Goal: Use online tool/utility: Utilize a website feature to perform a specific function

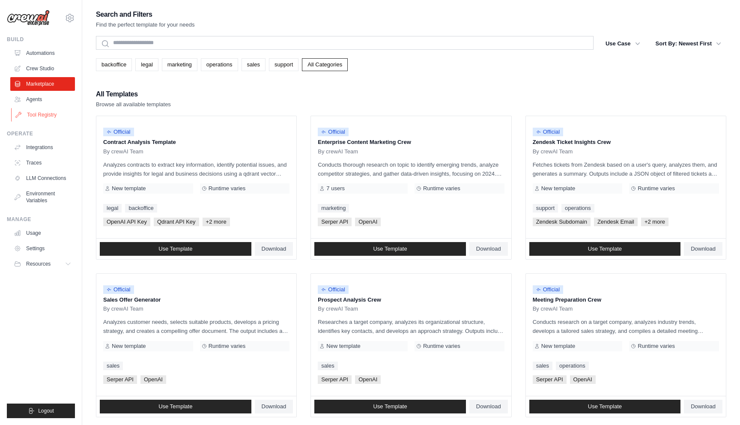
click at [37, 110] on link "Tool Registry" at bounding box center [43, 115] width 65 height 14
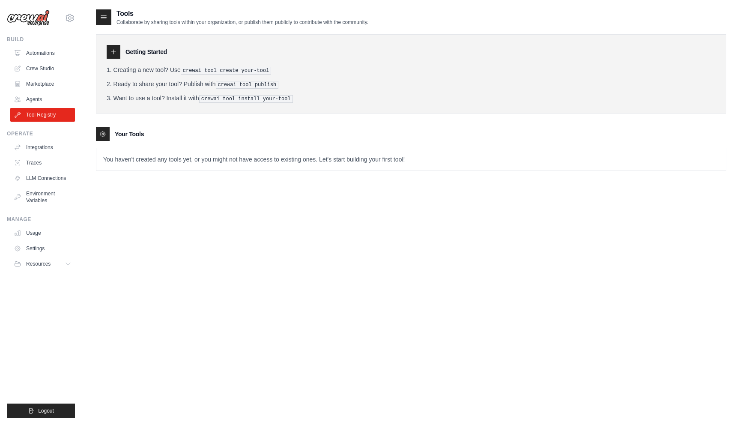
click at [143, 163] on p "You haven't created any tools yet, or you might not have access to existing one…" at bounding box center [410, 159] width 629 height 22
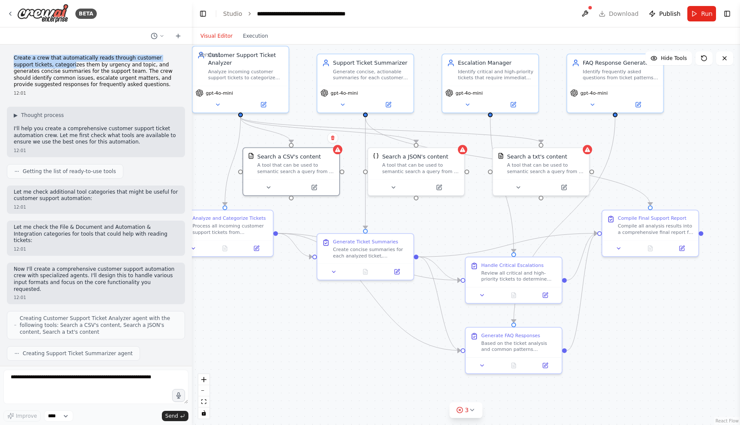
drag, startPoint x: 14, startPoint y: 60, endPoint x: 54, endPoint y: 62, distance: 40.3
click at [54, 62] on p "Create a crew that automatically reads through customer support tickets, catego…" at bounding box center [96, 71] width 164 height 33
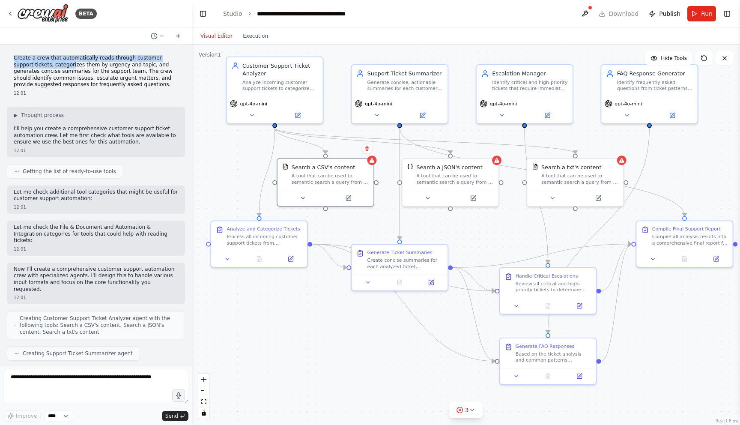
drag, startPoint x: 315, startPoint y: 360, endPoint x: 349, endPoint y: 370, distance: 35.9
click at [349, 370] on div ".deletable-edge-delete-btn { width: 20px; height: 20px; border: 0px solid #ffff…" at bounding box center [466, 235] width 548 height 380
click at [676, 58] on span "Hide Tools" at bounding box center [674, 58] width 26 height 7
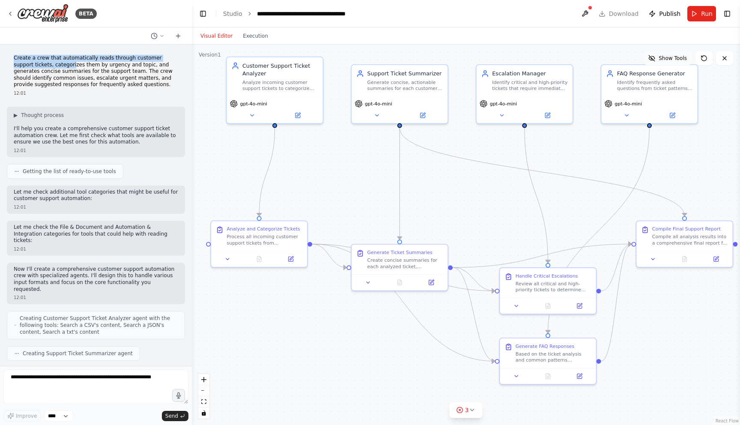
click at [665, 59] on span "Show Tools" at bounding box center [673, 58] width 28 height 7
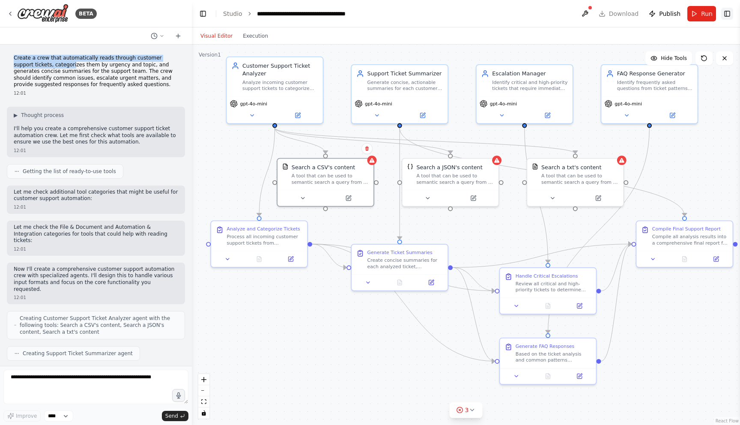
click at [723, 15] on button "Toggle Right Sidebar" at bounding box center [727, 14] width 12 height 12
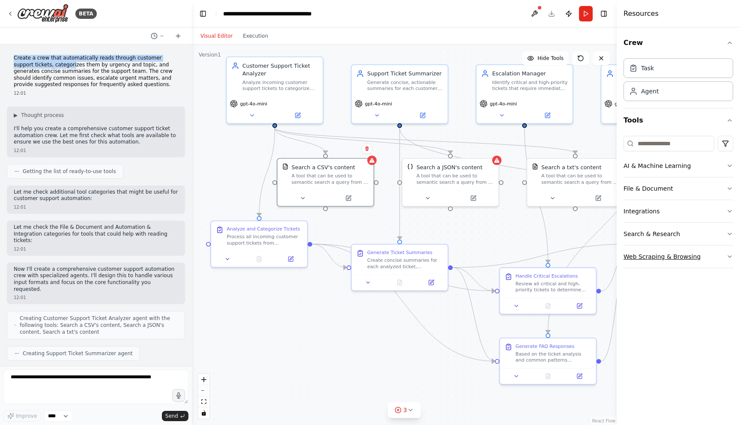
click at [722, 254] on button "Web Scraping & Browsing" at bounding box center [678, 256] width 110 height 22
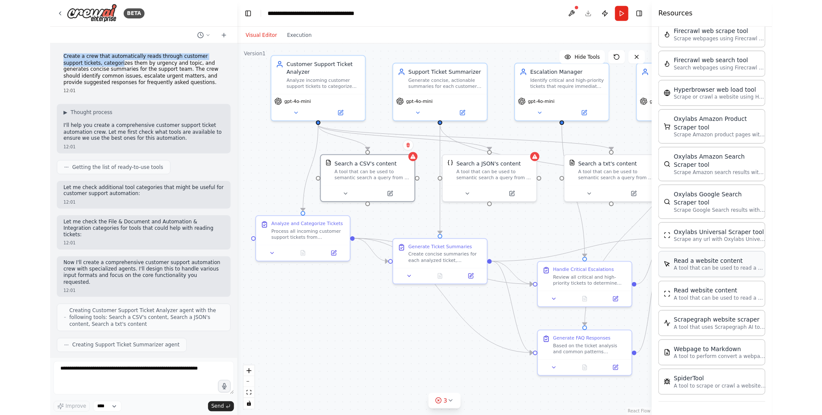
scroll to position [647, 0]
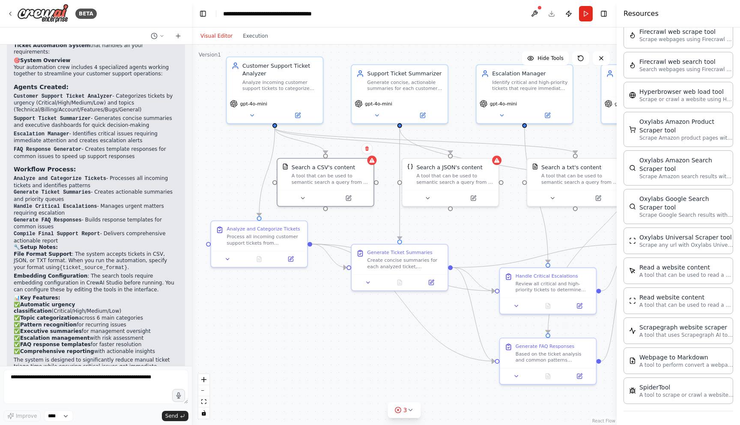
click at [494, 19] on header "**********" at bounding box center [404, 13] width 425 height 27
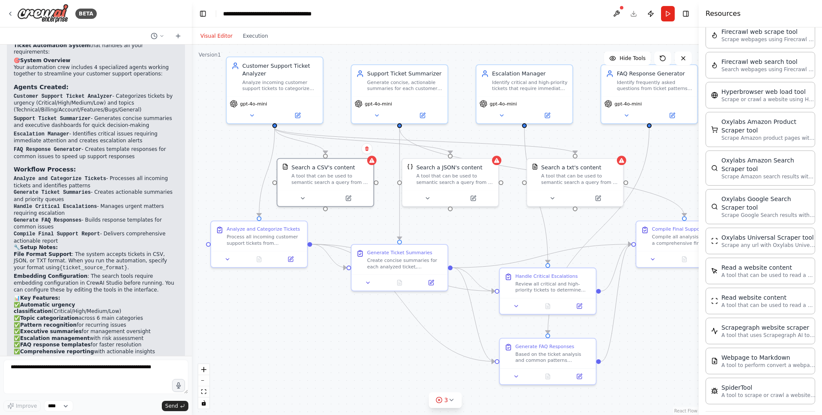
scroll to position [0, 0]
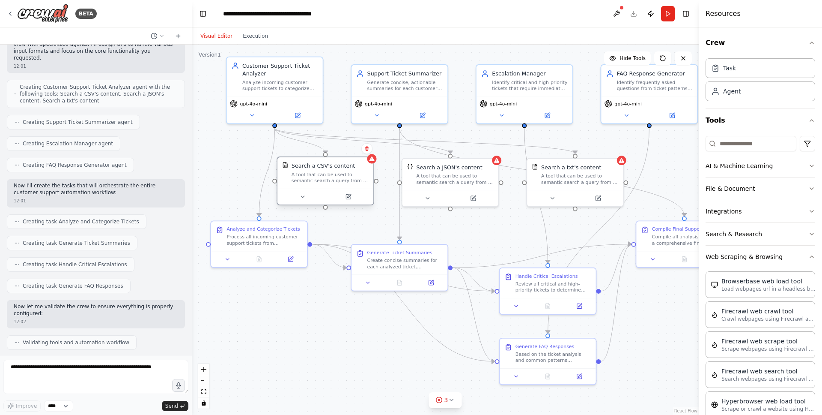
click at [330, 174] on div "A tool that can be used to semantic search a query from a CSV's content." at bounding box center [330, 177] width 77 height 12
click at [617, 12] on button at bounding box center [617, 13] width 14 height 15
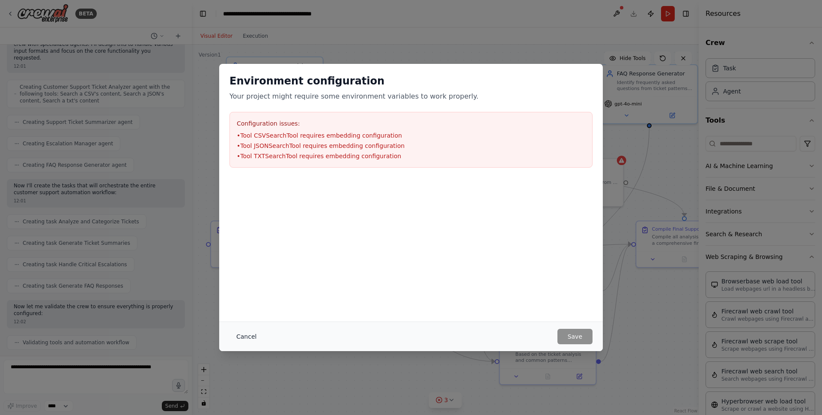
click at [238, 337] on button "Cancel" at bounding box center [247, 335] width 34 height 15
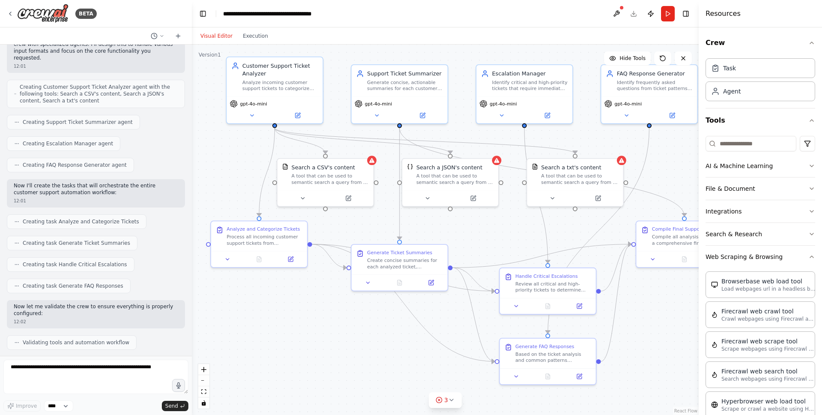
scroll to position [666, 0]
